Goal: Find specific page/section

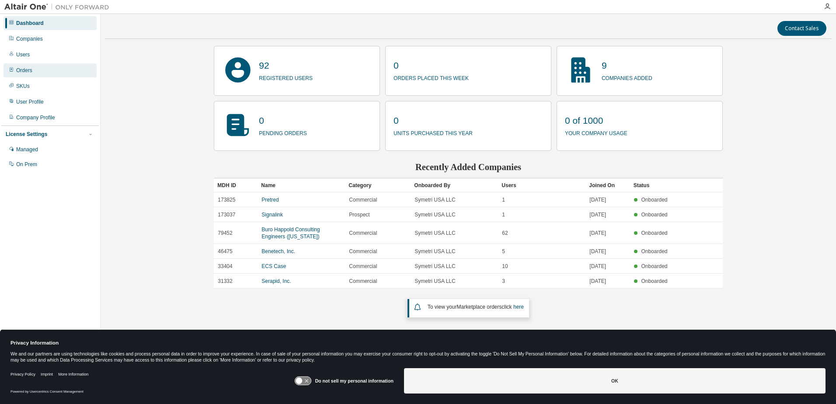
click at [27, 71] on div "Orders" at bounding box center [24, 70] width 16 height 7
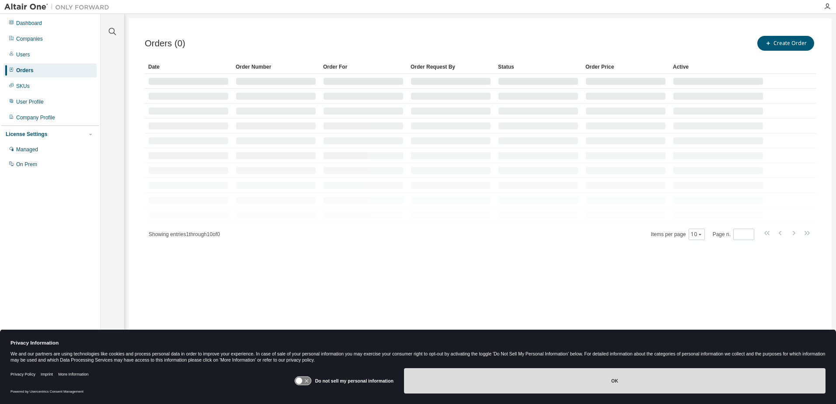
click at [674, 380] on button "OK" at bounding box center [614, 380] width 421 height 25
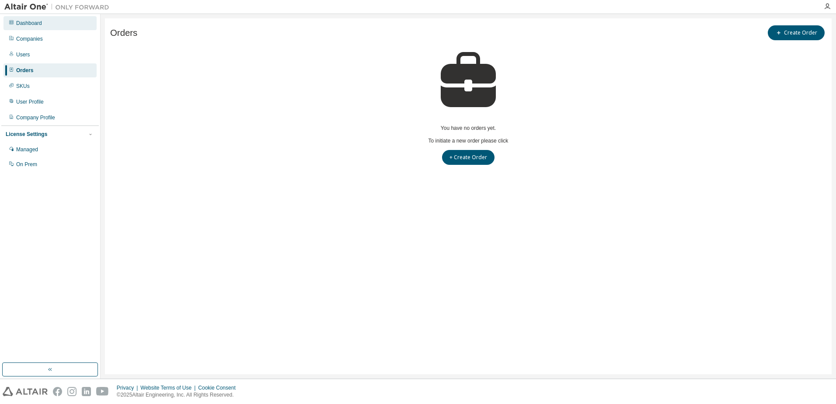
click at [33, 22] on div "Dashboard" at bounding box center [29, 23] width 26 height 7
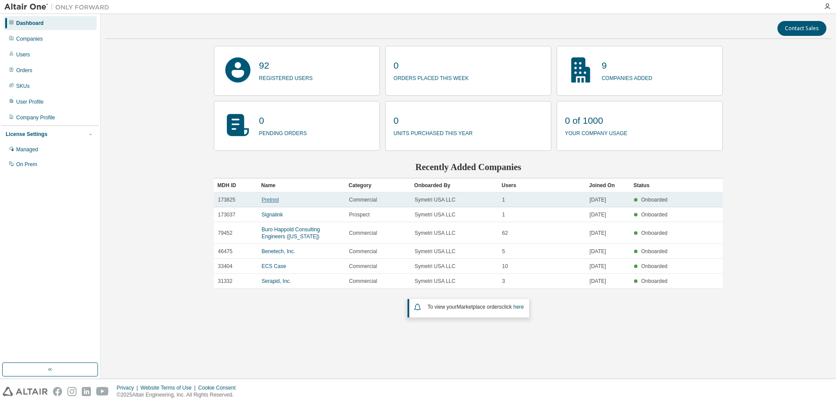
click at [268, 200] on link "Pretred" at bounding box center [269, 200] width 17 height 6
